Goal: Information Seeking & Learning: Learn about a topic

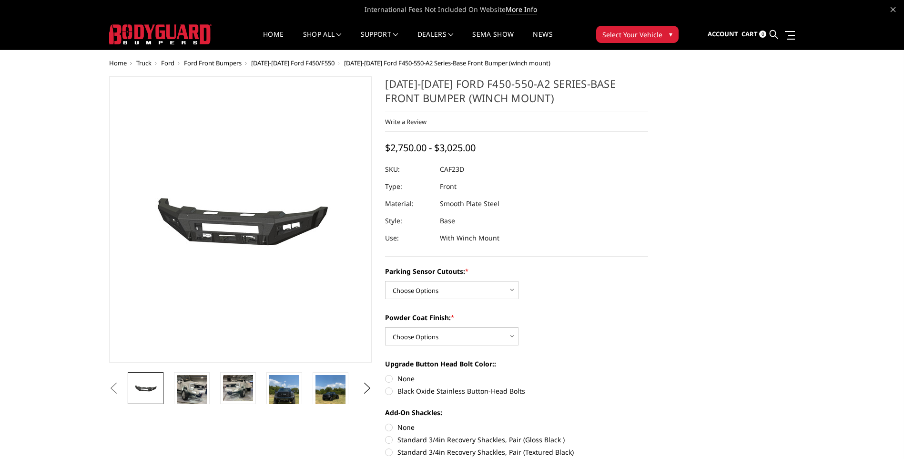
click at [270, 227] on img at bounding box center [202, 220] width 610 height 286
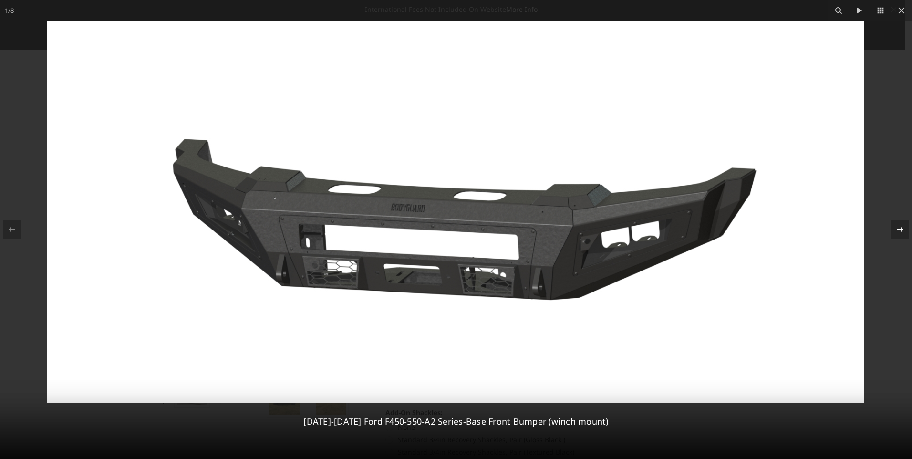
click at [904, 230] on icon at bounding box center [899, 229] width 11 height 11
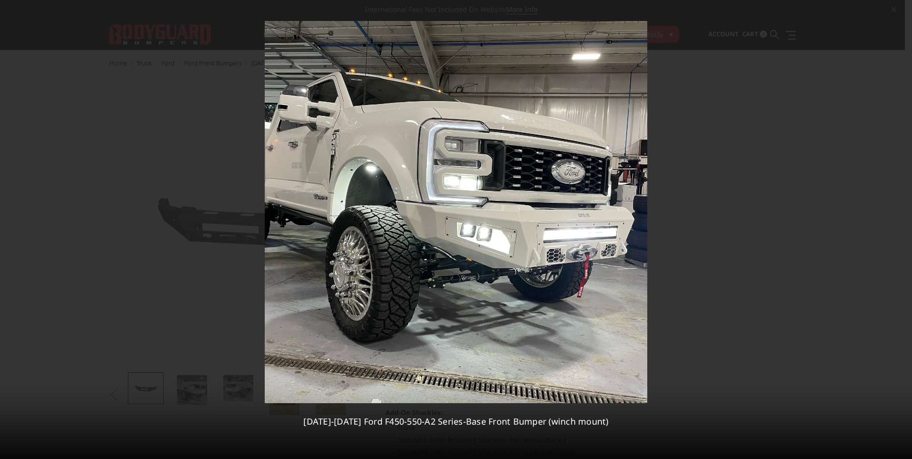
click at [904, 230] on div "2 / [PHONE_NUMBER][DATE][DATE] Ford F450-550-A2 Series-Base Front Bumper (winch…" at bounding box center [456, 229] width 912 height 459
click at [900, 226] on icon at bounding box center [899, 229] width 11 height 11
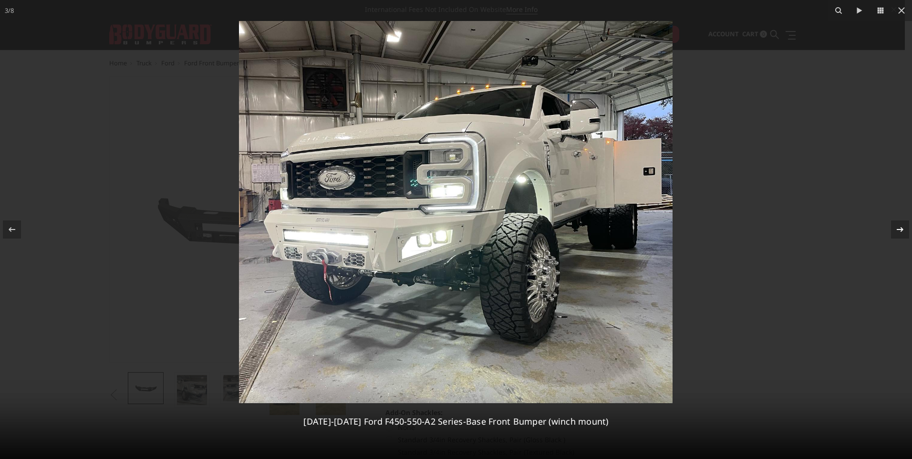
click at [896, 226] on icon at bounding box center [899, 229] width 11 height 11
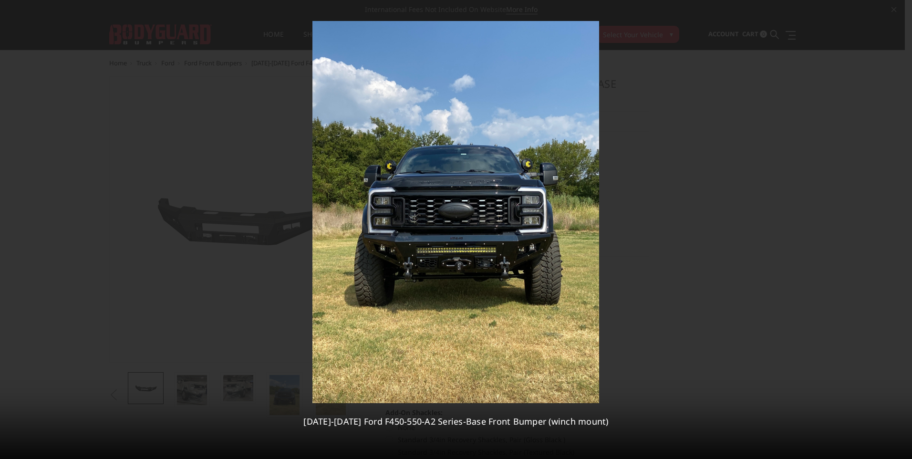
click at [897, 225] on icon at bounding box center [899, 229] width 11 height 11
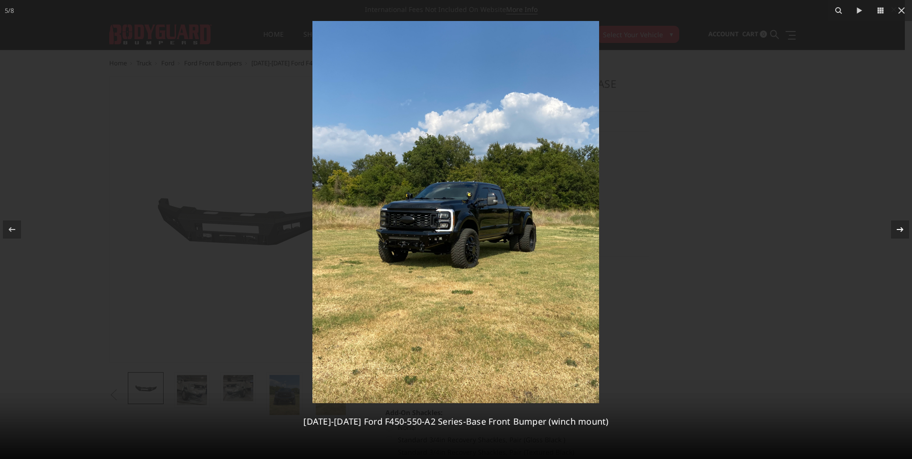
click at [897, 225] on icon at bounding box center [899, 229] width 11 height 11
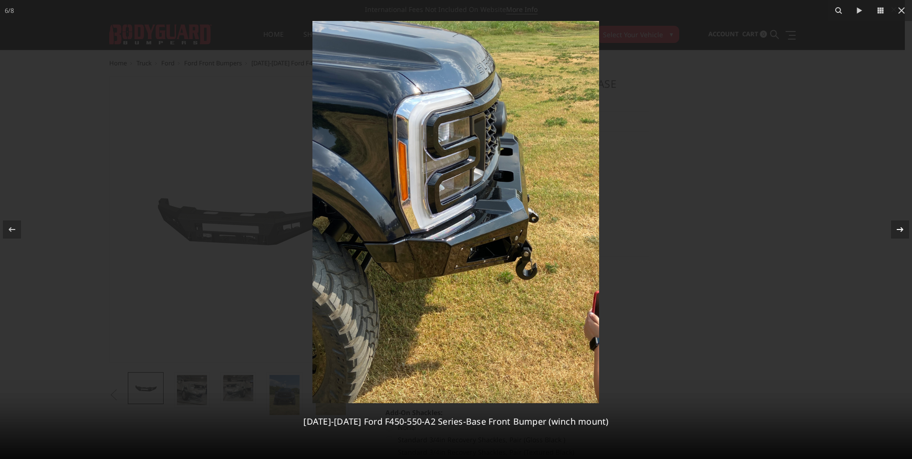
click at [897, 225] on div "6 / [PHONE_NUMBER][DATE][DATE] Ford F450-550-A2 Series-Base Front Bumper (winch…" at bounding box center [456, 229] width 912 height 459
click at [902, 227] on icon at bounding box center [899, 229] width 11 height 11
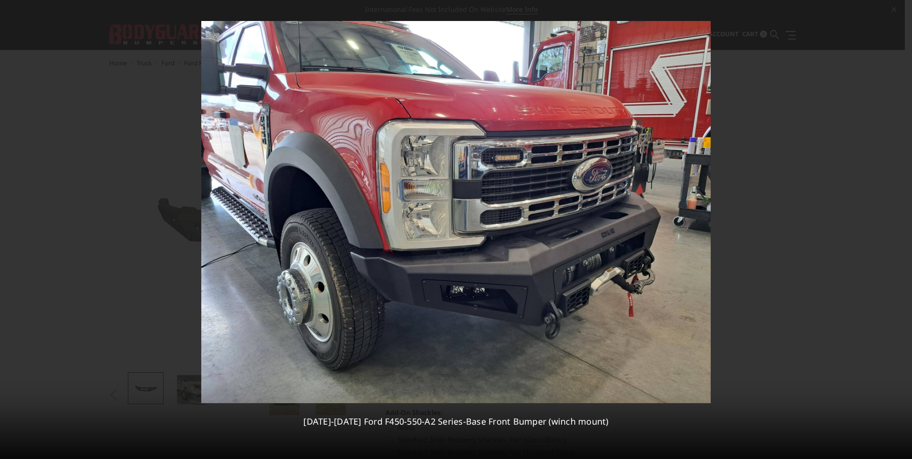
click at [902, 227] on div "7 / [PHONE_NUMBER][DATE][DATE] Ford F450-550-A2 Series-Base Front Bumper (winch…" at bounding box center [456, 229] width 912 height 459
click at [897, 230] on icon at bounding box center [899, 229] width 11 height 11
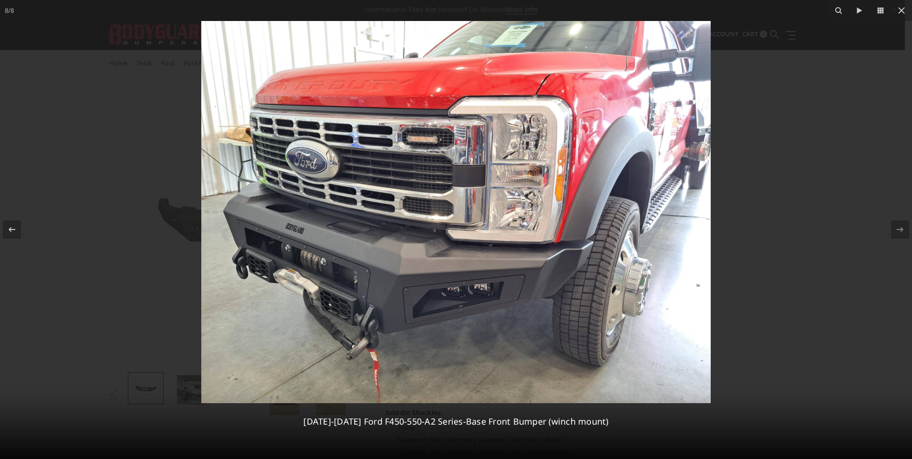
click at [898, 228] on div "8 / [PHONE_NUMBER][DATE][DATE] Ford F450-550-A2 Series-Base Front Bumper (winch…" at bounding box center [456, 229] width 912 height 459
click at [901, 10] on icon at bounding box center [900, 10] width 11 height 11
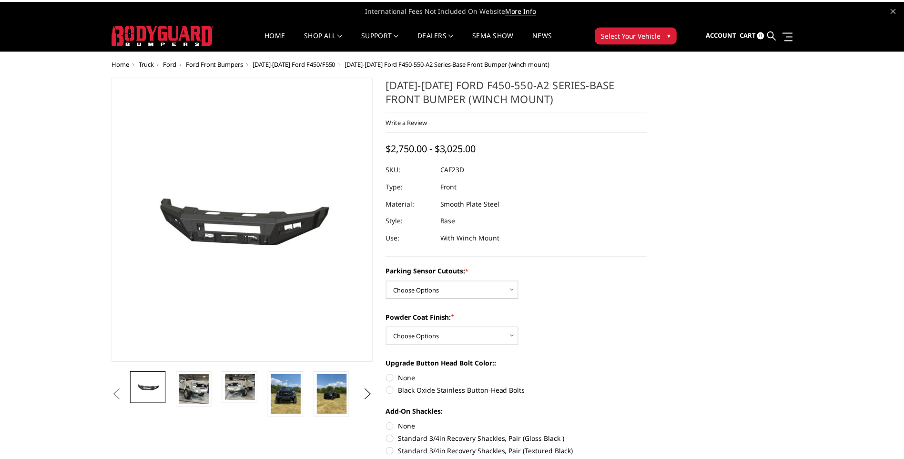
scroll to position [0, 140]
